Goal: Check status: Check status

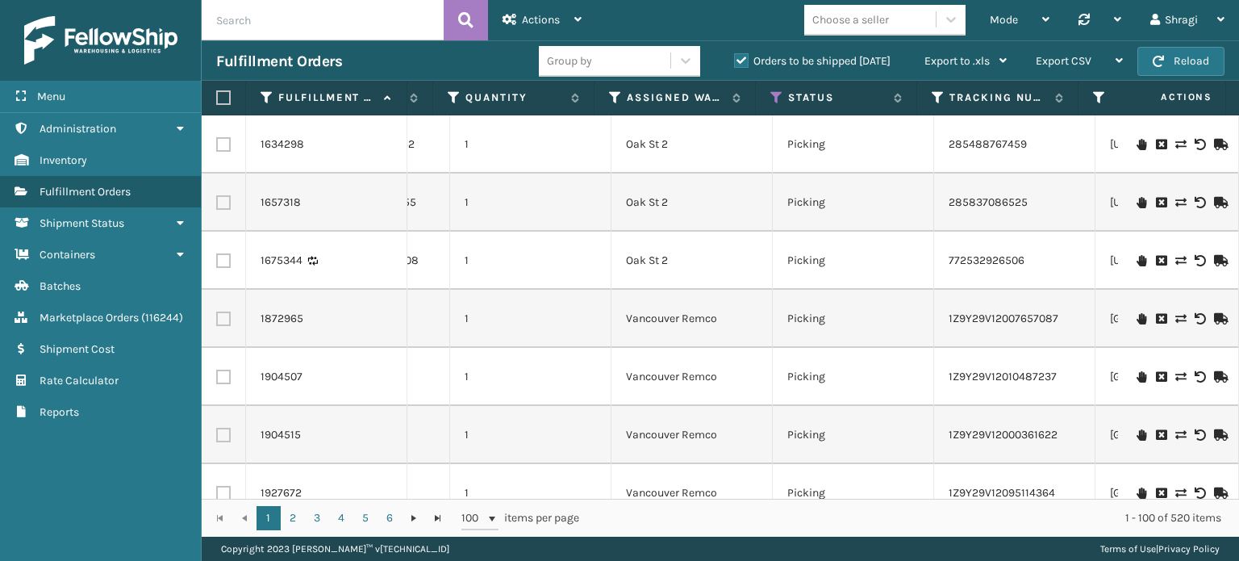
scroll to position [0, 564]
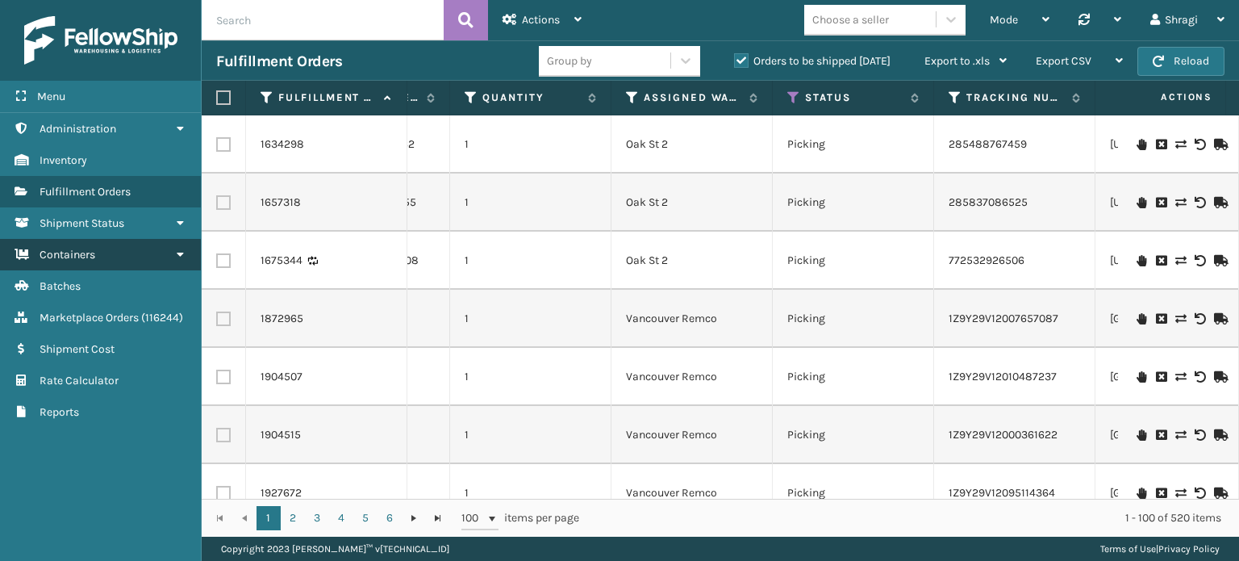
click at [122, 261] on link "Containers" at bounding box center [100, 254] width 201 height 31
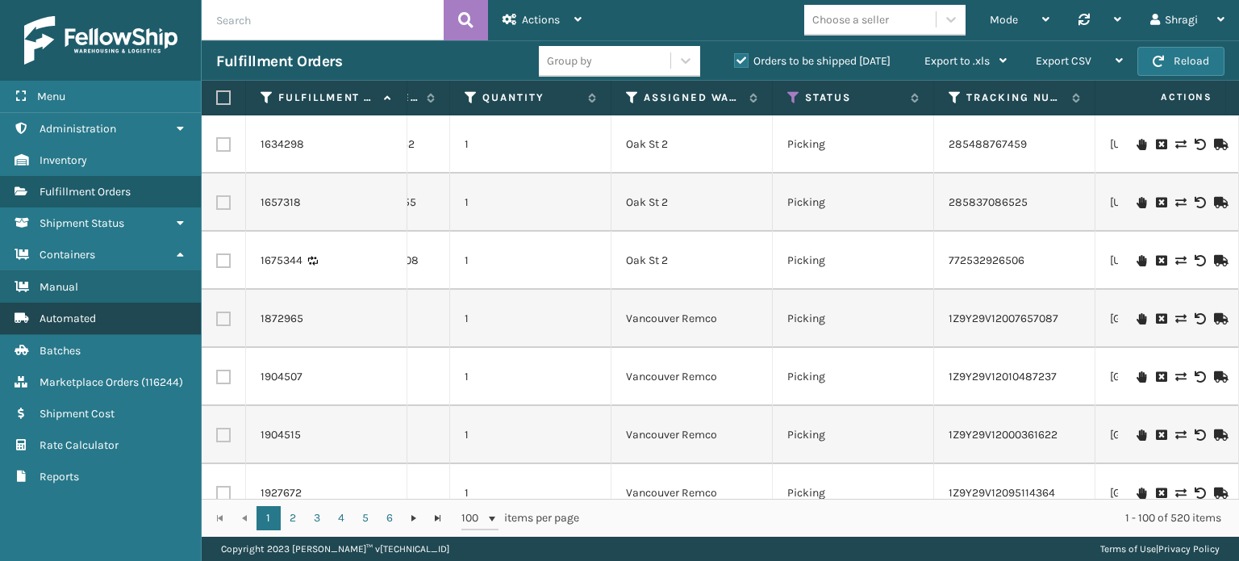
click at [90, 315] on span "Automated" at bounding box center [68, 318] width 56 height 14
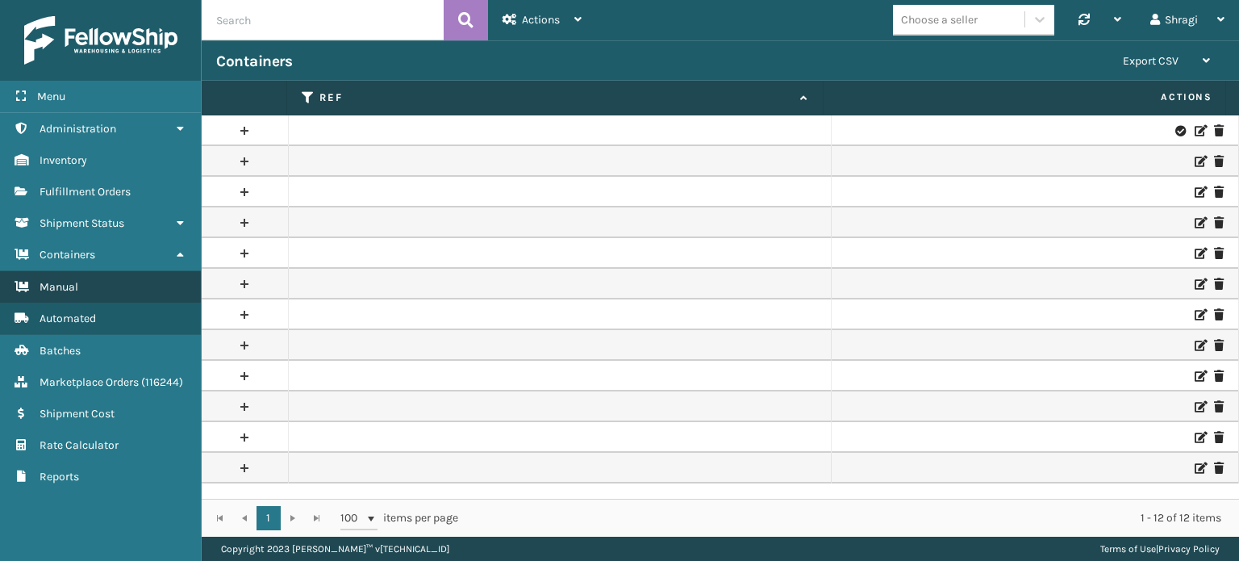
click at [97, 293] on link "Manual" at bounding box center [100, 286] width 201 height 31
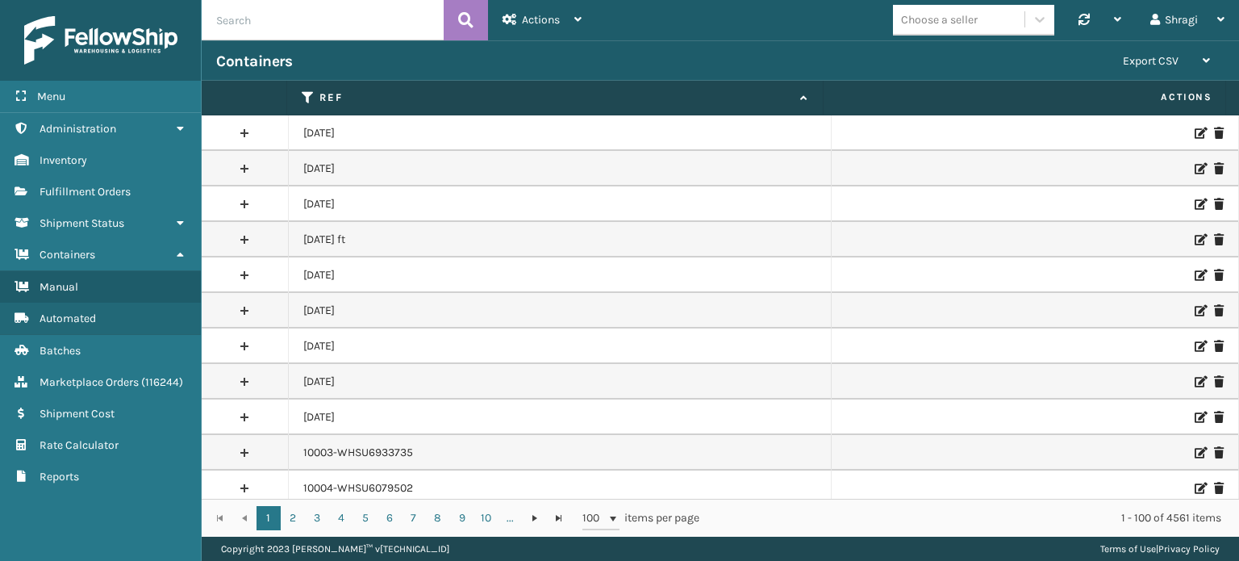
click at [248, 128] on link at bounding box center [245, 133] width 86 height 26
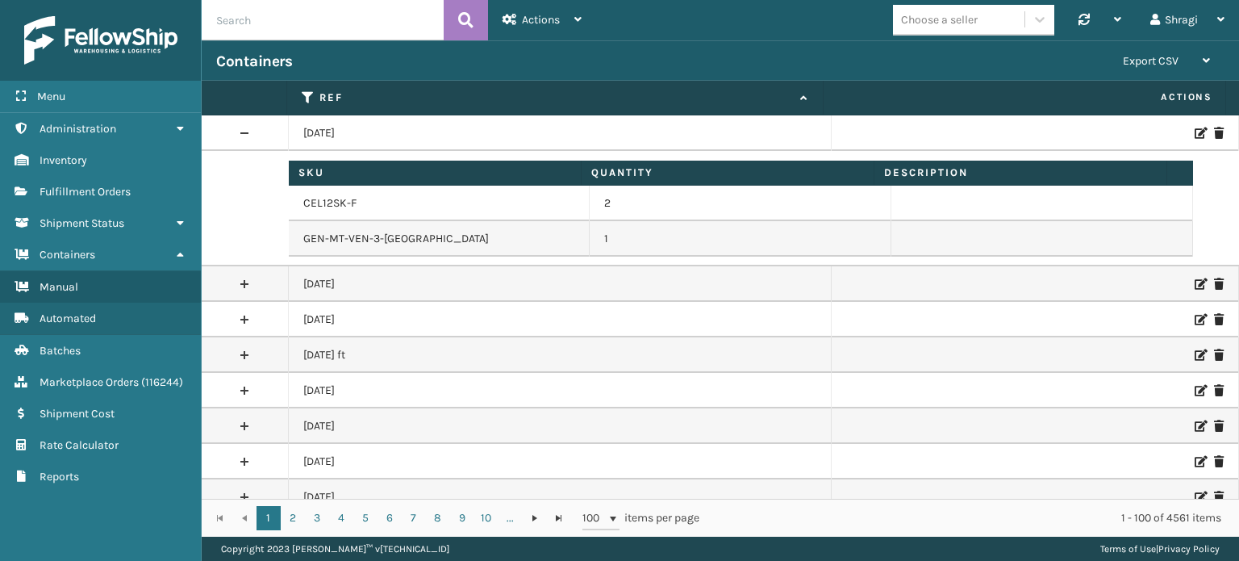
click at [242, 127] on link at bounding box center [245, 133] width 86 height 26
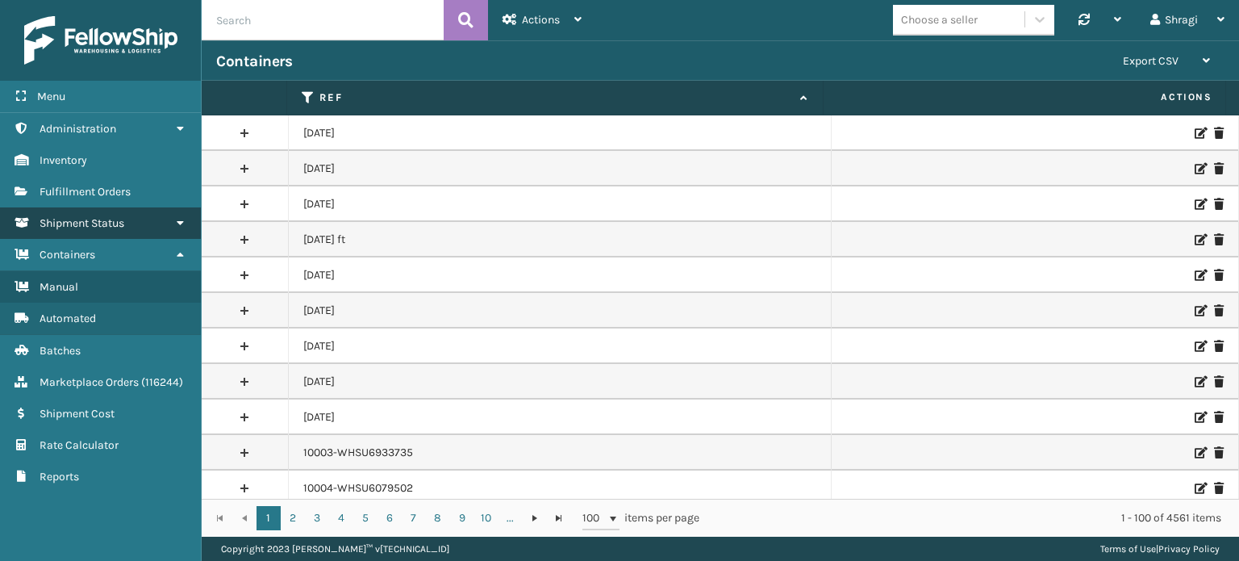
click at [114, 219] on span "Shipment Status" at bounding box center [82, 223] width 85 height 14
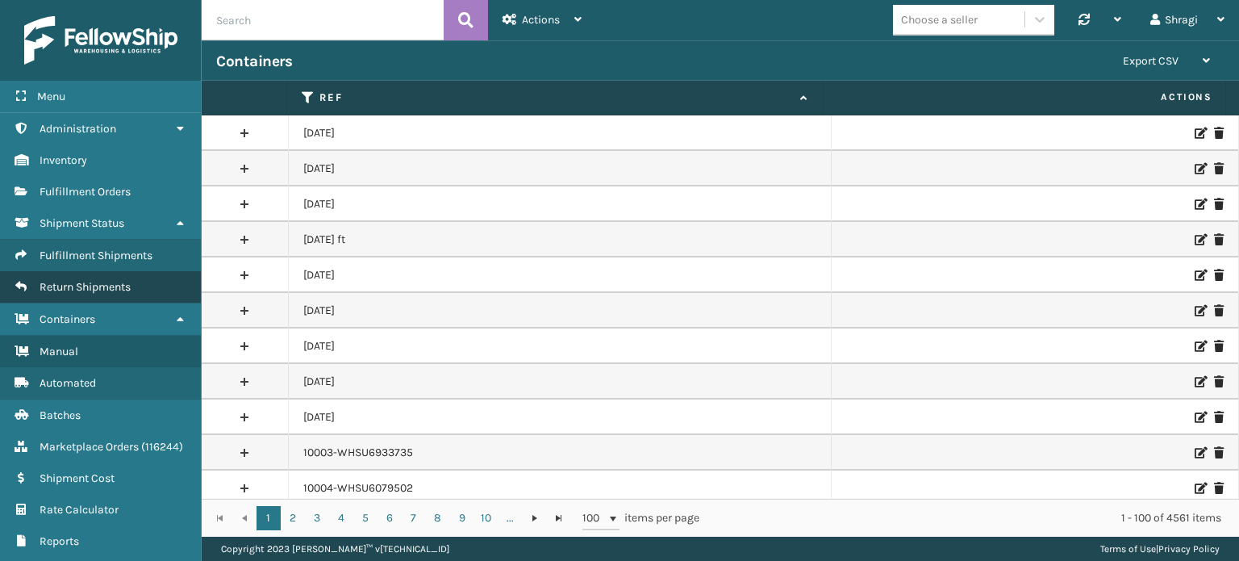
click at [115, 288] on span "Return Shipments" at bounding box center [85, 287] width 91 height 14
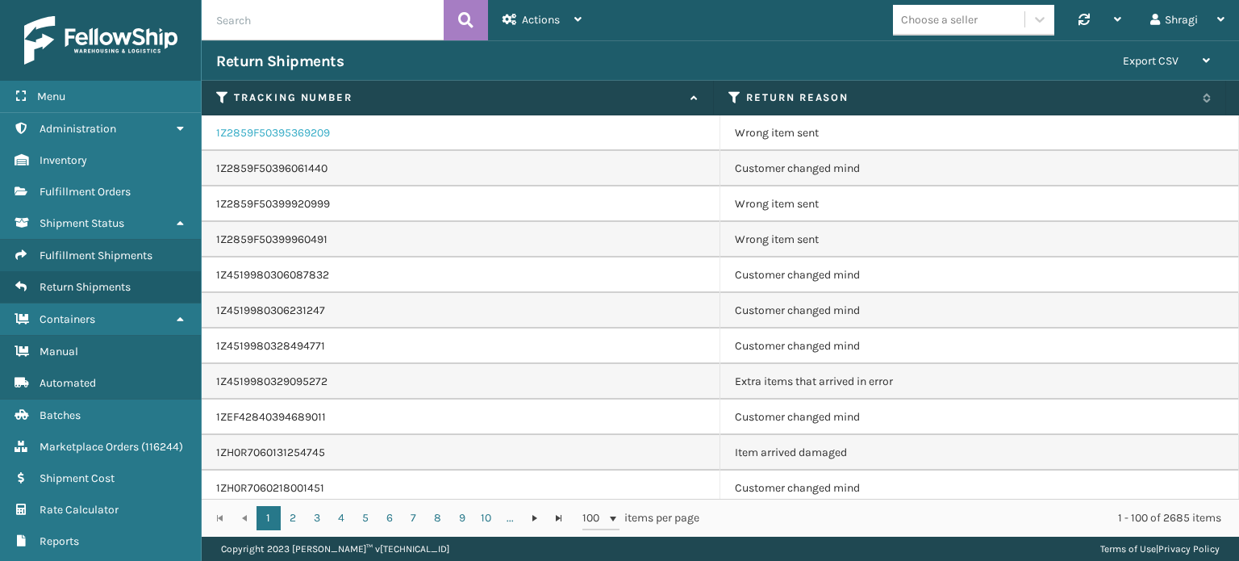
click at [290, 137] on link "1Z2859F50395369209" at bounding box center [273, 133] width 114 height 14
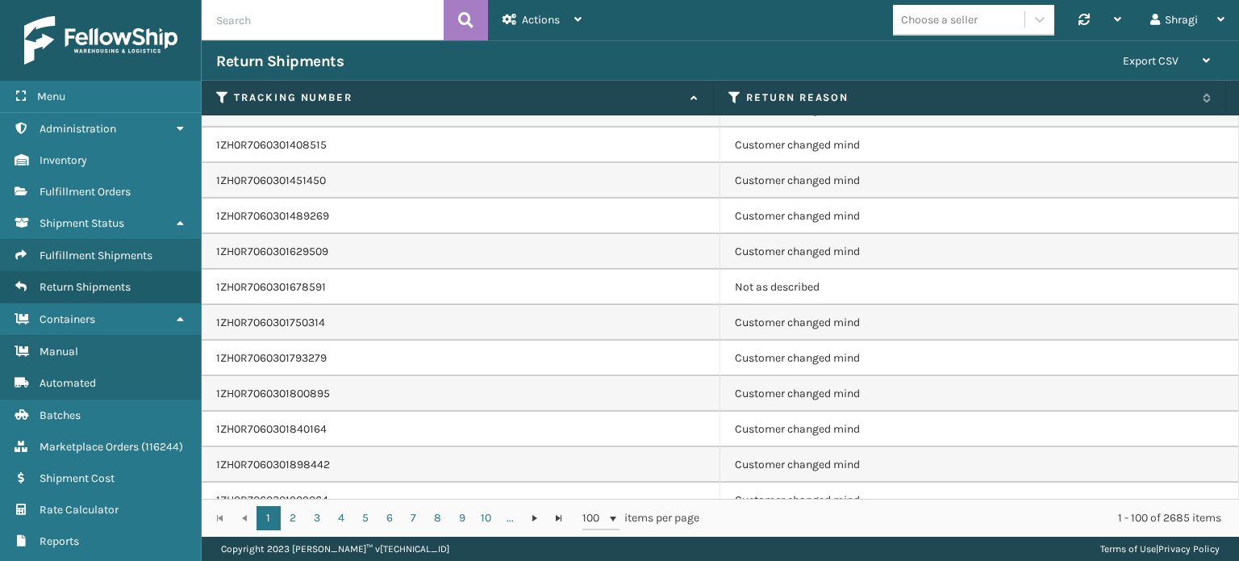
scroll to position [1704, 0]
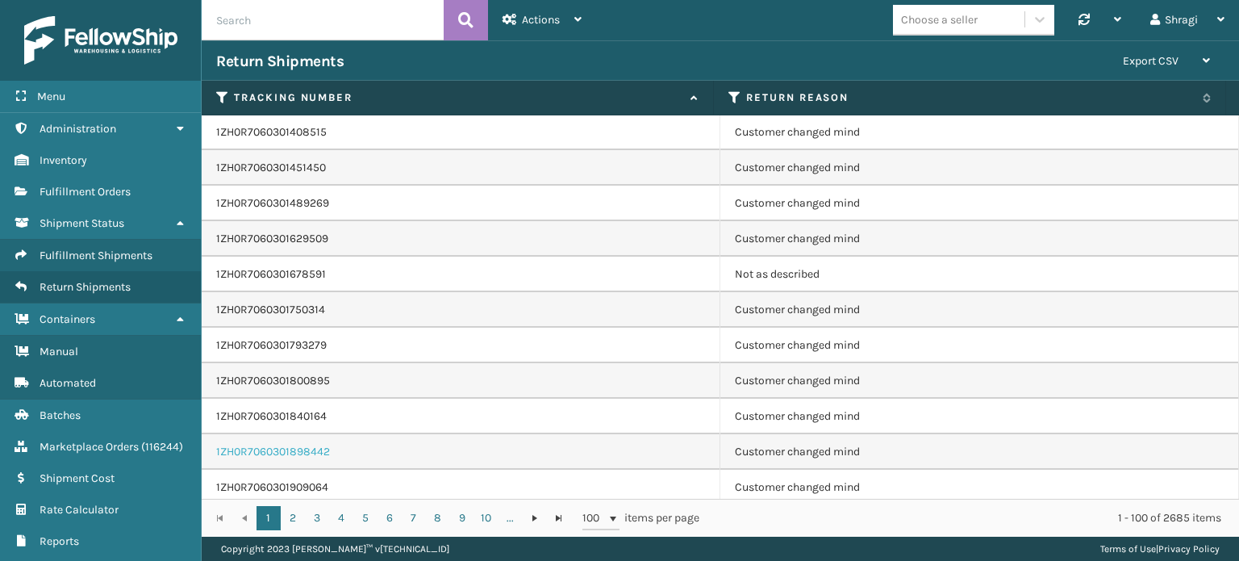
click at [271, 448] on link "1ZH0R7060301898442" at bounding box center [273, 451] width 114 height 14
click at [297, 512] on link "2" at bounding box center [293, 518] width 24 height 24
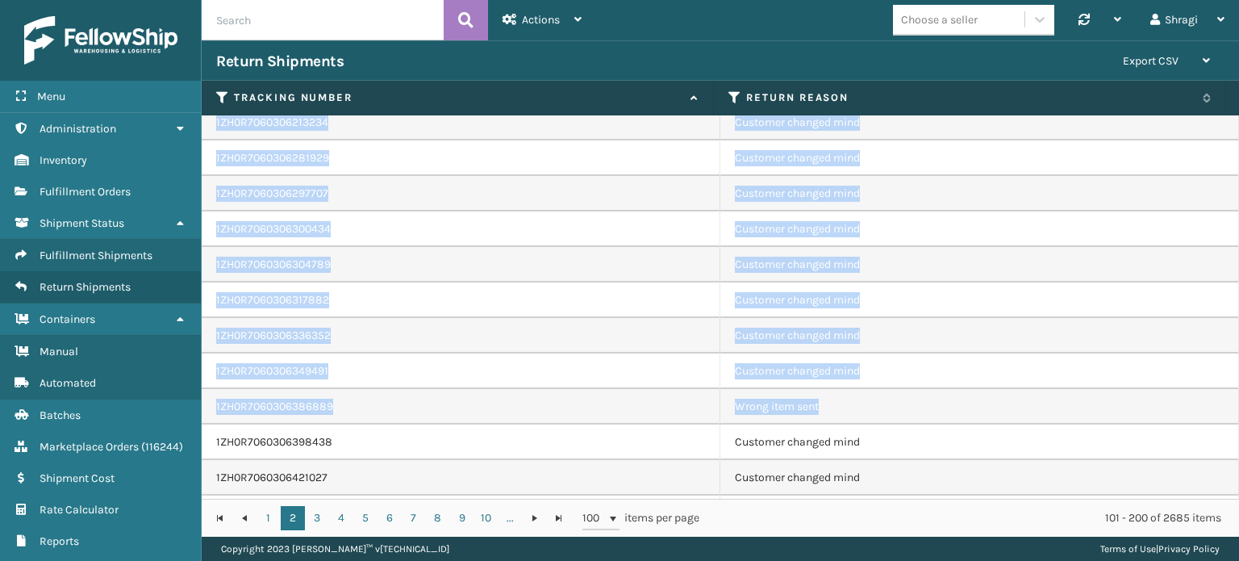
scroll to position [2620, 0]
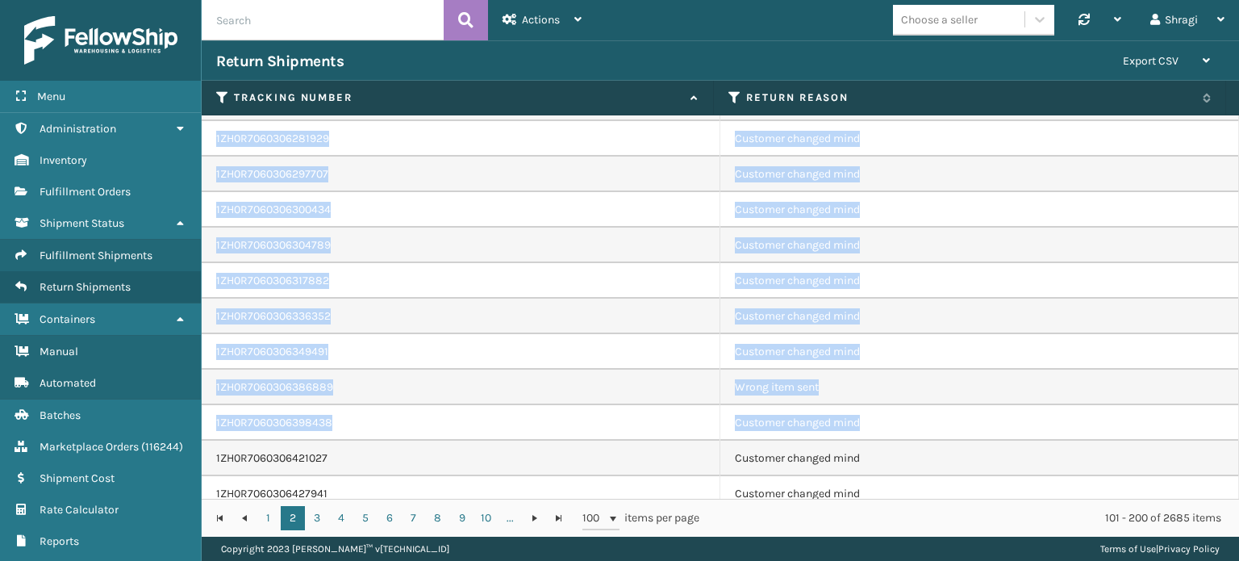
drag, startPoint x: 1238, startPoint y: 146, endPoint x: 1223, endPoint y: 410, distance: 264.2
click at [1223, 410] on div "1ZH0R7060303683974 Customer changed mind 1ZH0R7060303736390 Customer changed mi…" at bounding box center [720, 306] width 1037 height 383
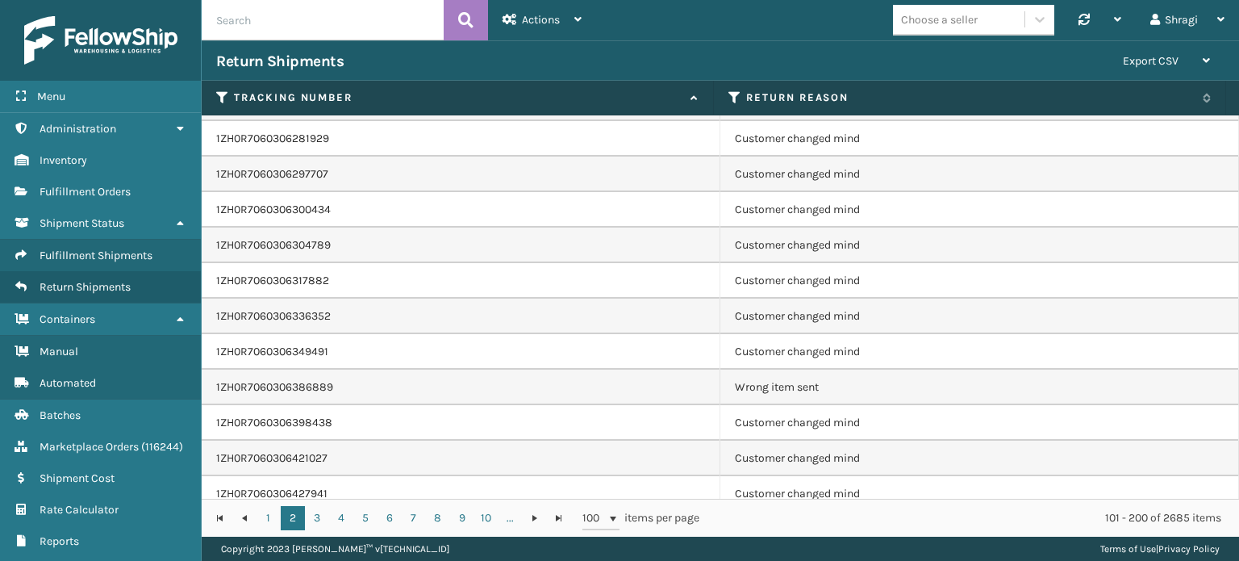
click at [523, 354] on td "1ZH0R7060306349491" at bounding box center [461, 351] width 519 height 35
drag, startPoint x: 358, startPoint y: 387, endPoint x: 206, endPoint y: 397, distance: 151.9
click at [206, 397] on td "1ZH0R7060306386889" at bounding box center [461, 386] width 519 height 35
copy link "1ZH0R7060306386889"
click at [311, 512] on link "3" at bounding box center [317, 518] width 24 height 24
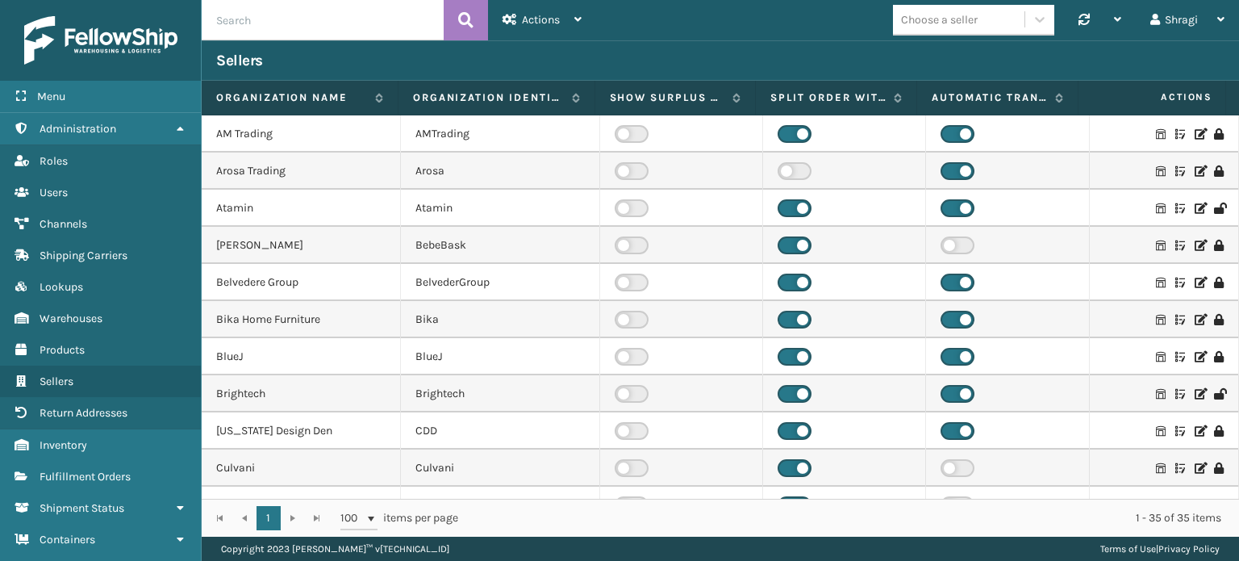
scroll to position [355, 0]
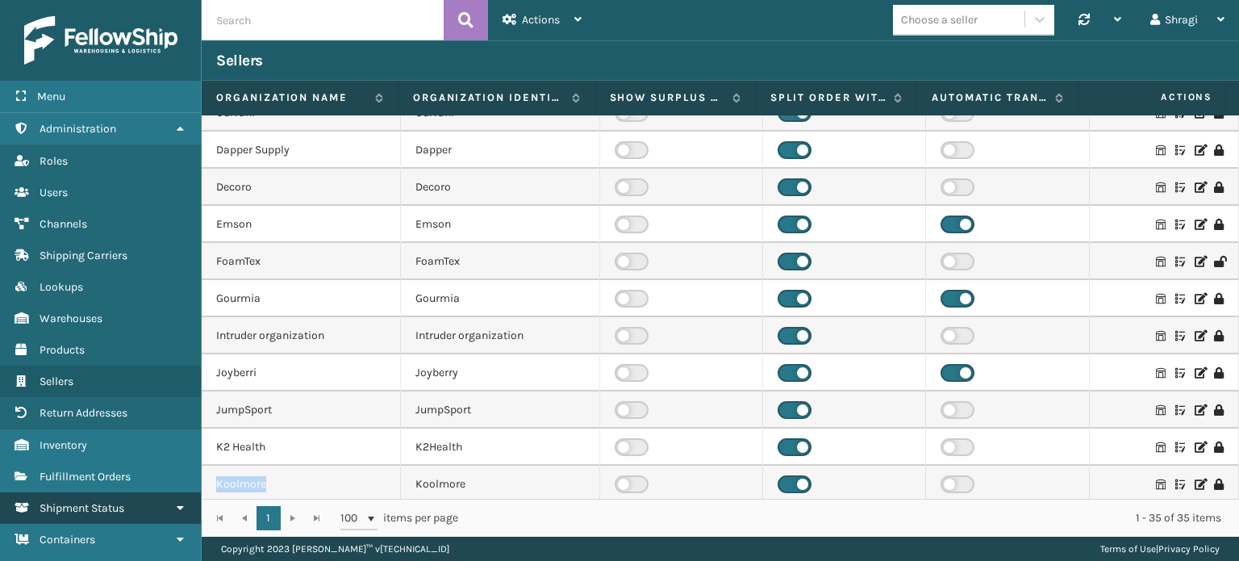
click at [178, 502] on icon at bounding box center [179, 507] width 13 height 11
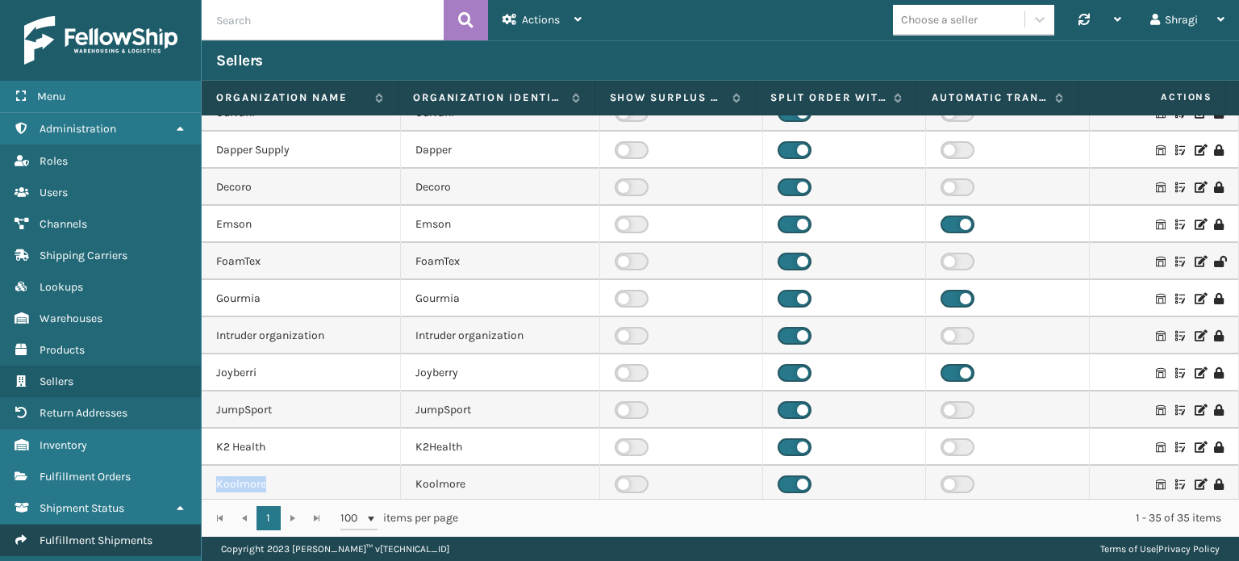
click at [123, 533] on span "Fulfillment Shipments" at bounding box center [96, 540] width 113 height 14
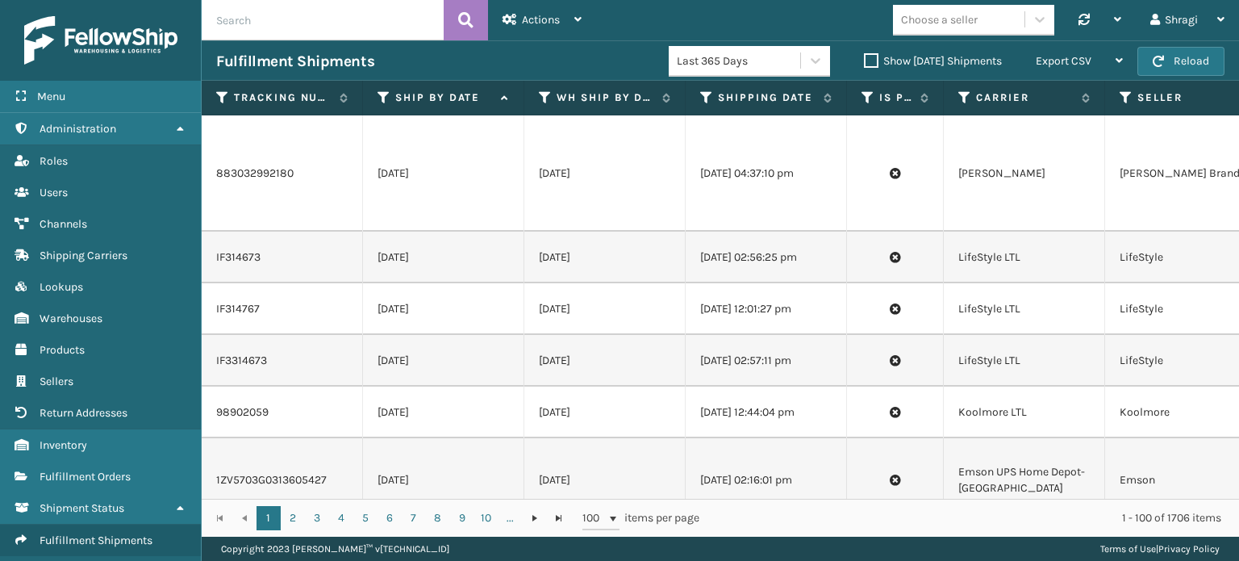
click at [627, 335] on td "[DATE]" at bounding box center [604, 361] width 161 height 52
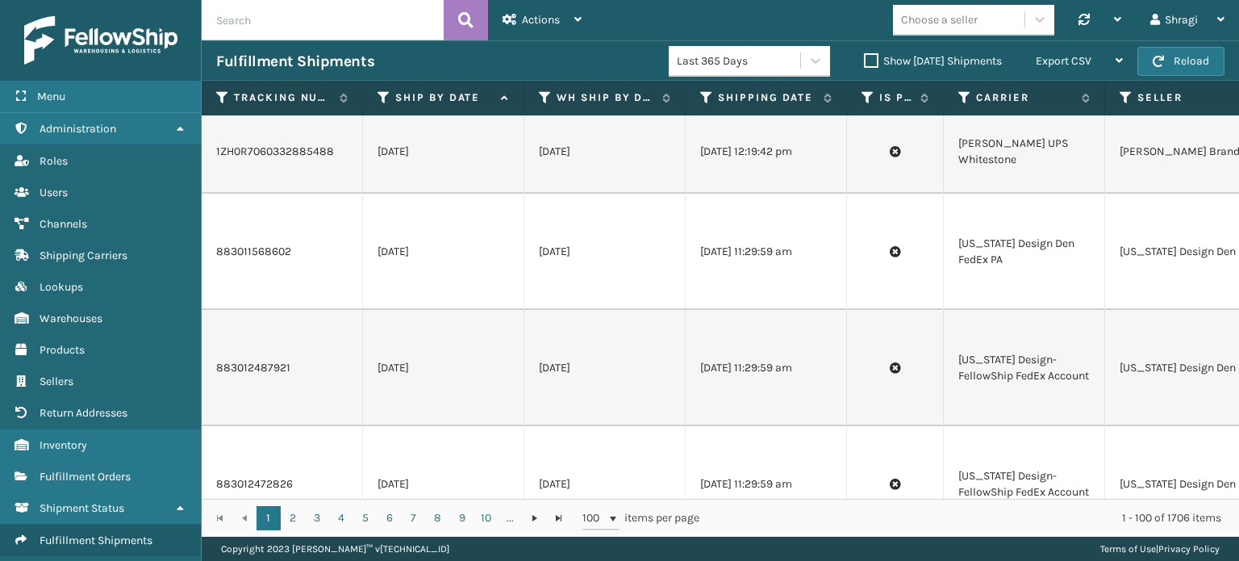
scroll to position [1727, 0]
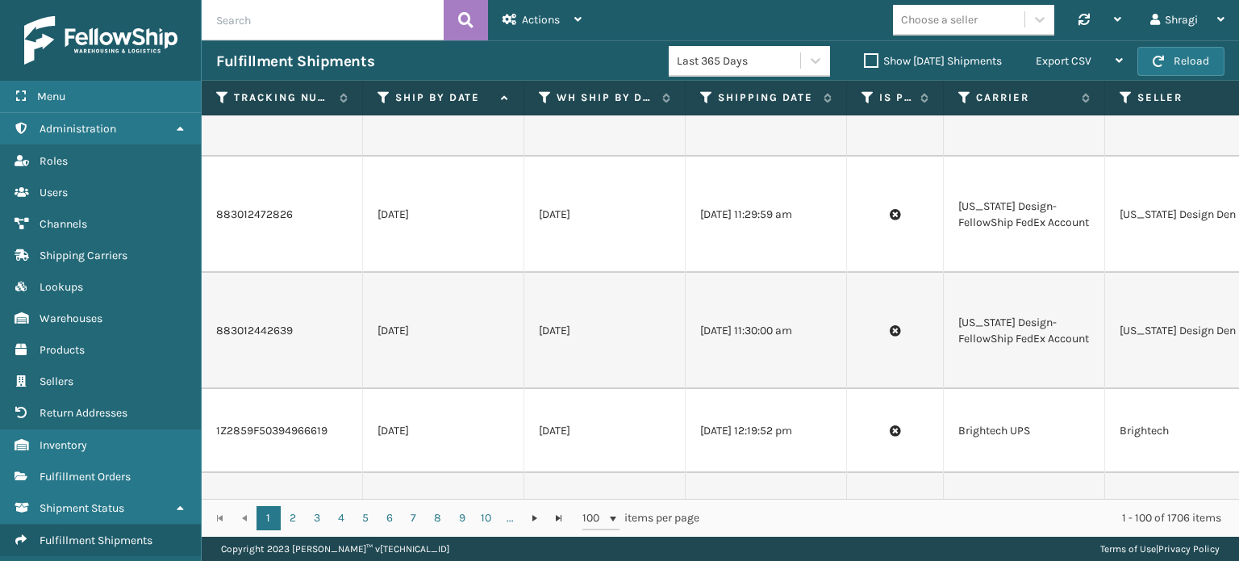
copy td "883016422460"
